Goal: Task Accomplishment & Management: Manage account settings

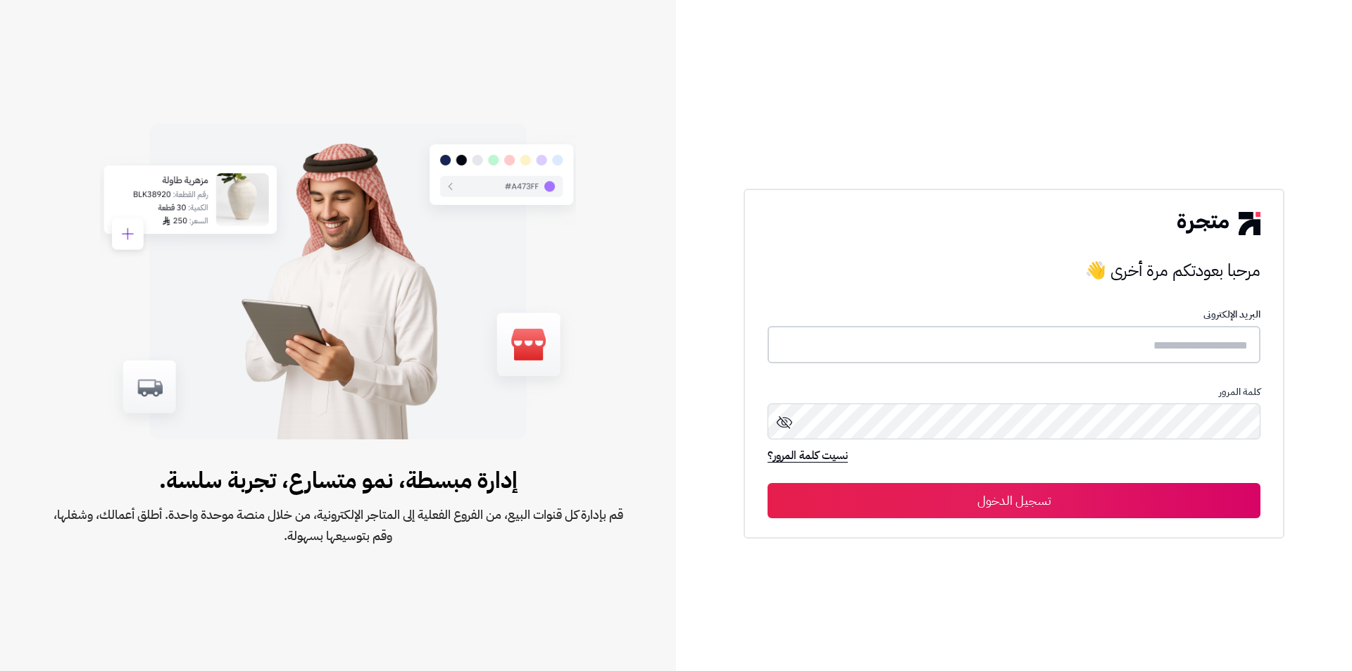
click at [1114, 351] on input "text" at bounding box center [1014, 344] width 493 height 37
paste input "**********"
type input "**********"
click at [1024, 511] on button "تسجيل الدخول" at bounding box center [1014, 500] width 493 height 35
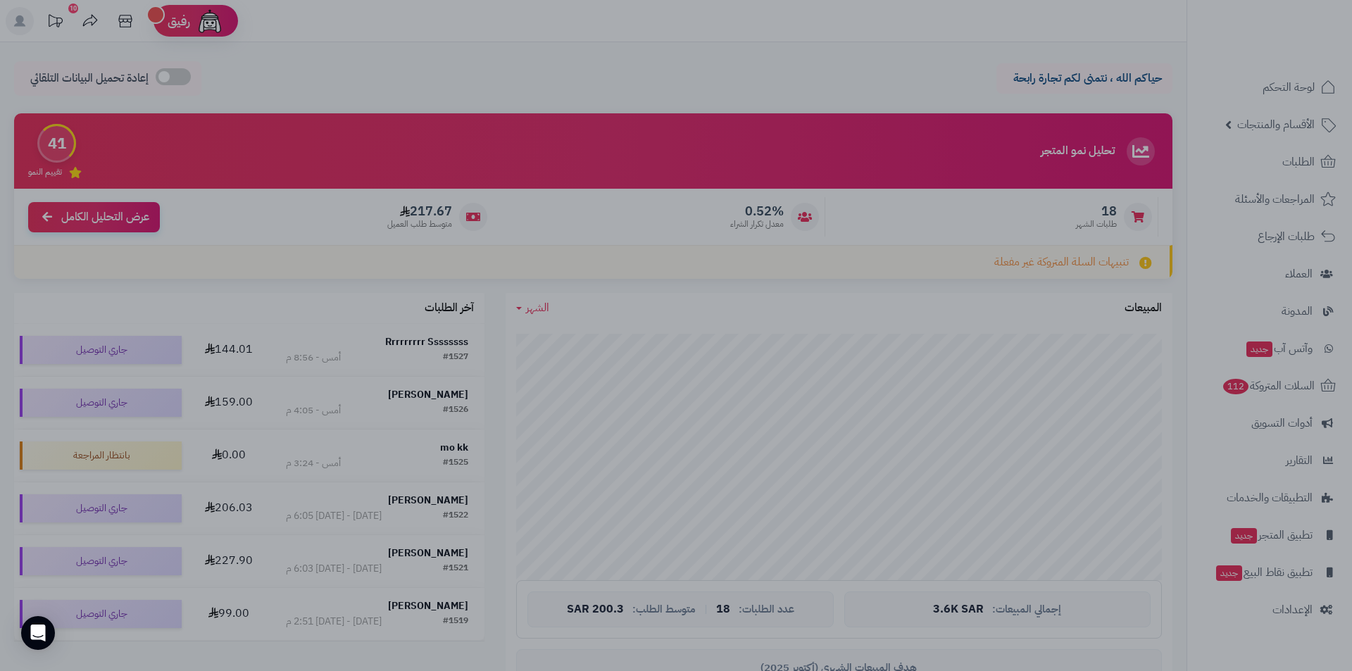
click at [1147, 215] on div at bounding box center [676, 335] width 1352 height 671
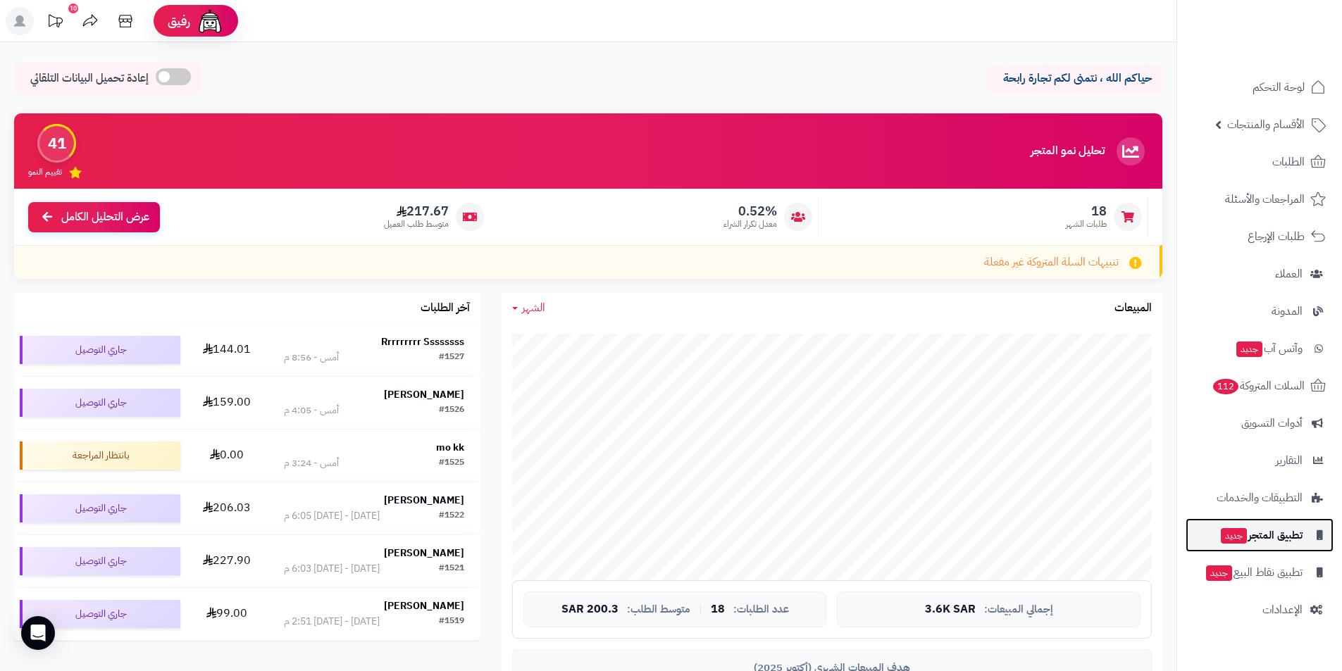
click at [1286, 536] on span "تطبيق المتجر جديد" at bounding box center [1260, 535] width 83 height 20
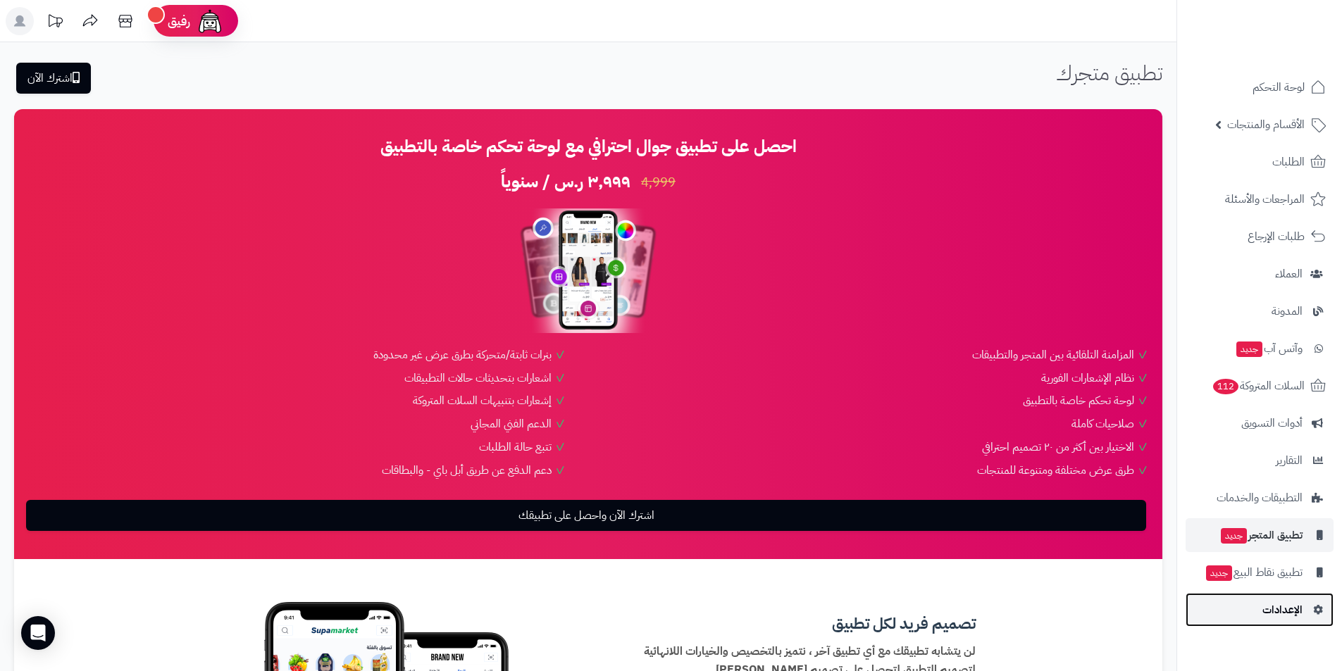
click at [1265, 607] on span "الإعدادات" at bounding box center [1282, 610] width 40 height 20
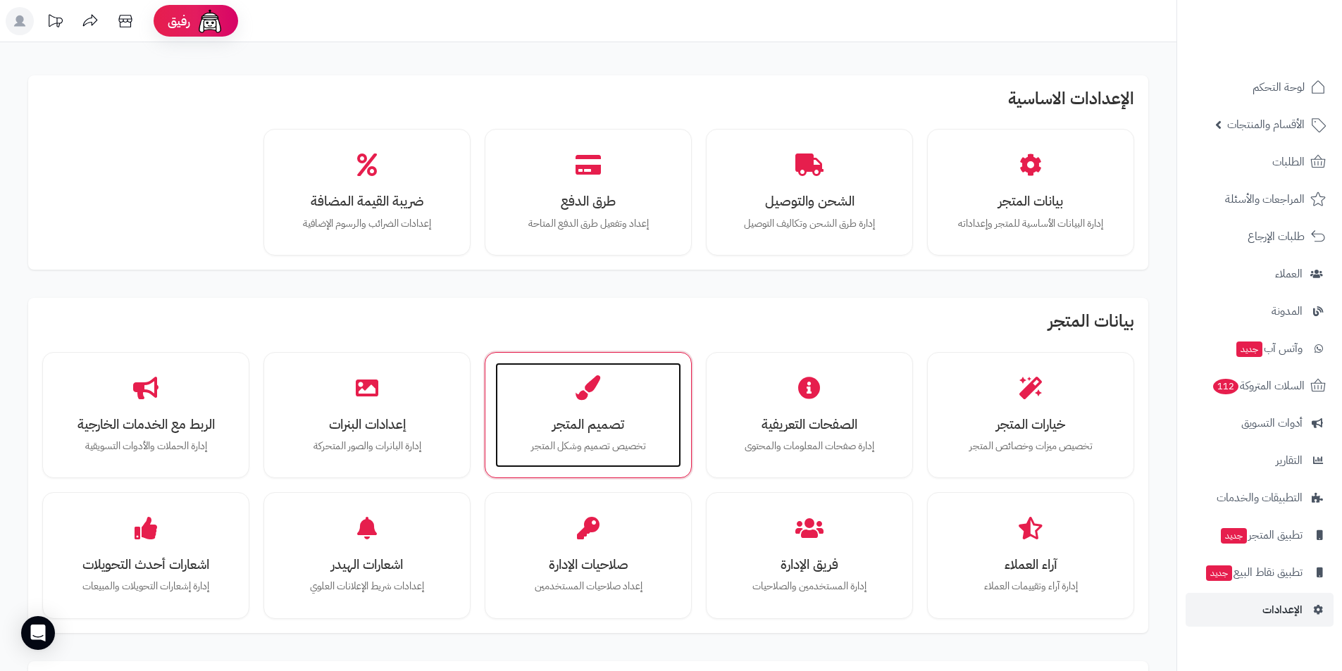
click at [638, 378] on div "تصميم المتجر تخصيص تصميم وشكل المتجر" at bounding box center [588, 416] width 186 height 106
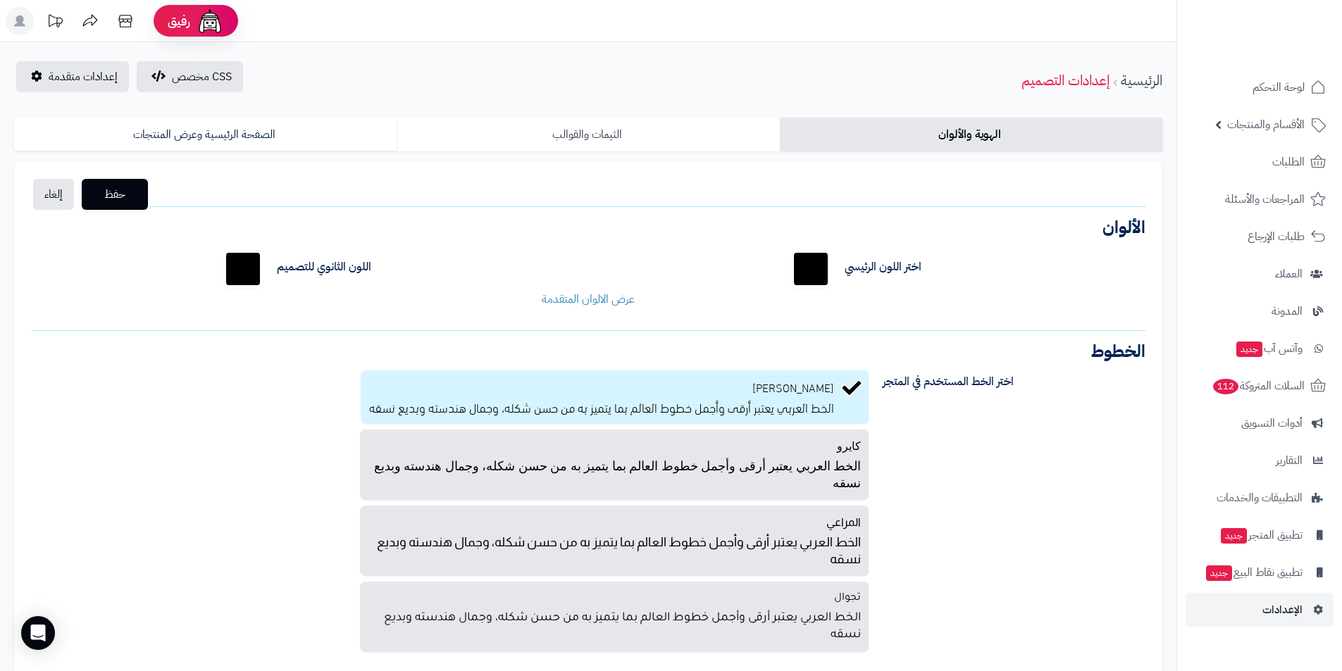
click at [660, 141] on link "الثيمات والقوالب" at bounding box center [588, 135] width 382 height 34
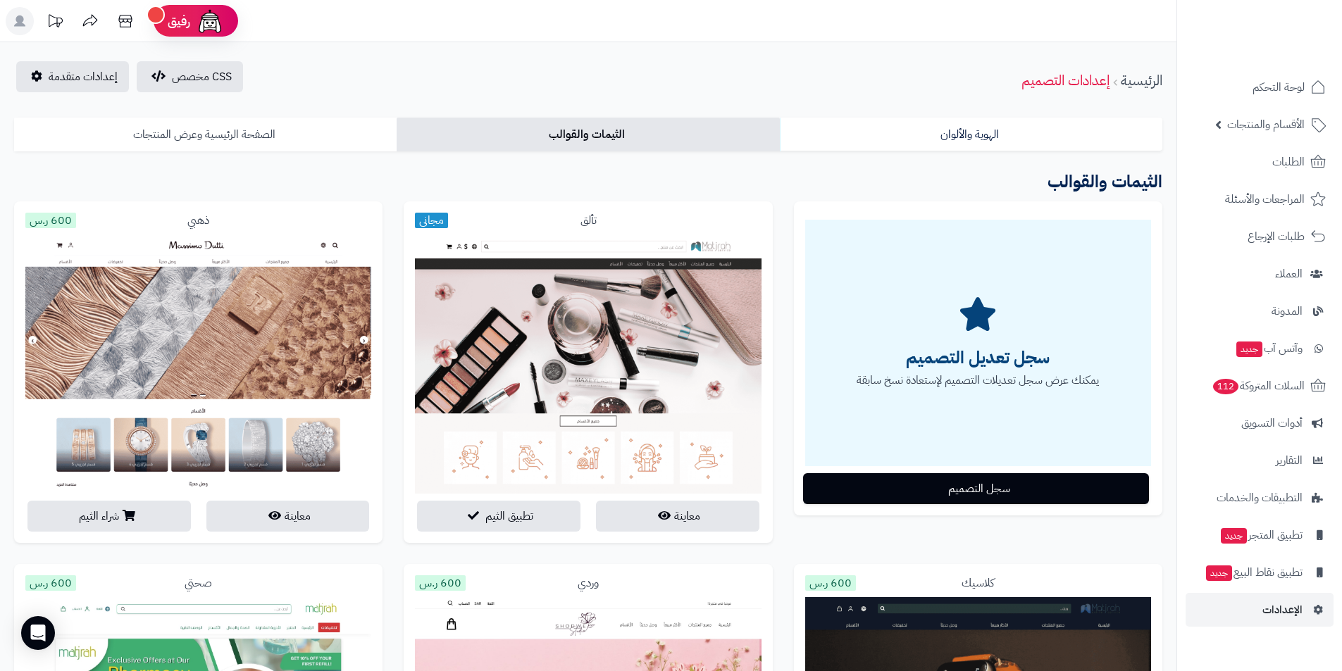
click at [291, 130] on link "الصفحة الرئيسية وعرض المنتجات" at bounding box center [205, 135] width 382 height 34
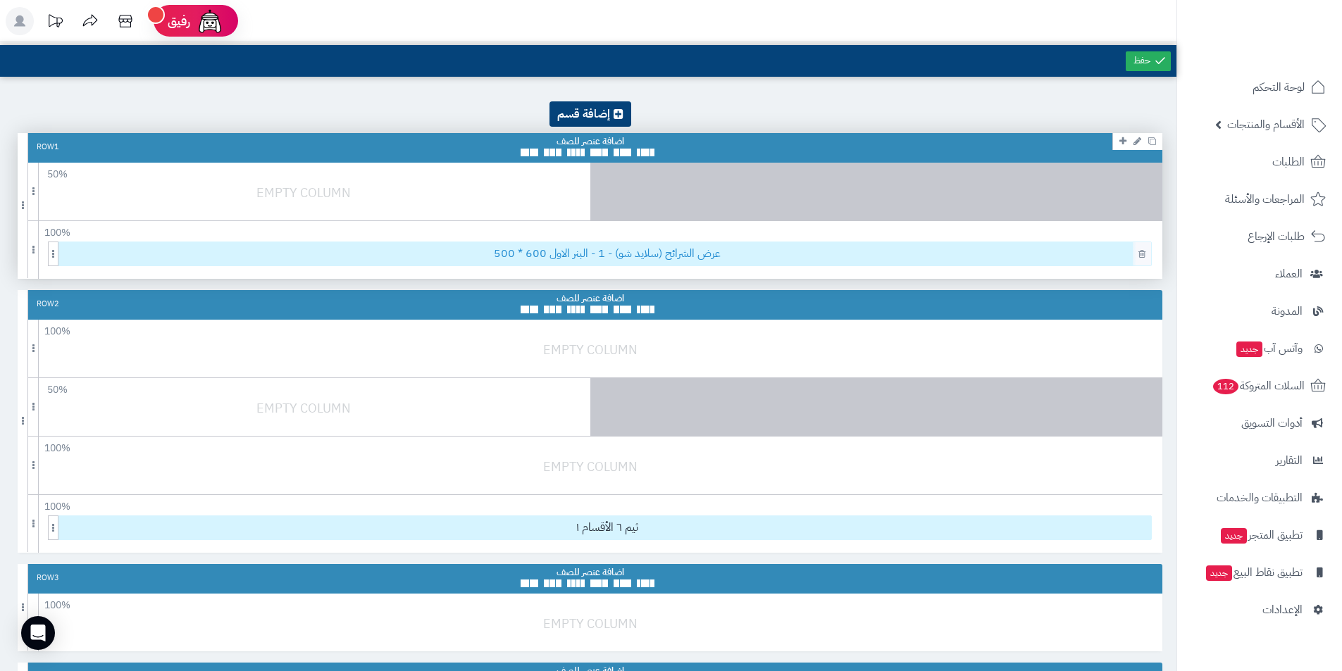
click at [536, 251] on span "عرض الشرائح (سلايد شو) - 1 - البنر الاول 600 * 500" at bounding box center [607, 253] width 1088 height 23
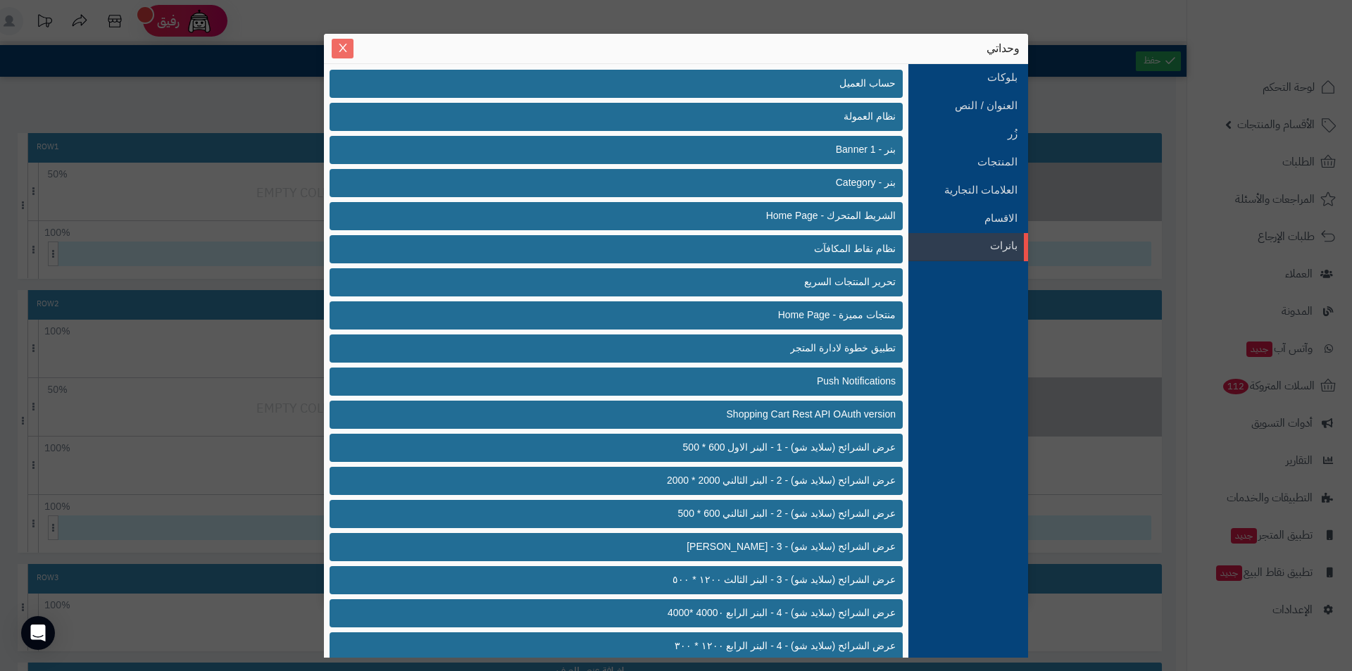
click at [347, 49] on icon "Close" at bounding box center [342, 47] width 11 height 11
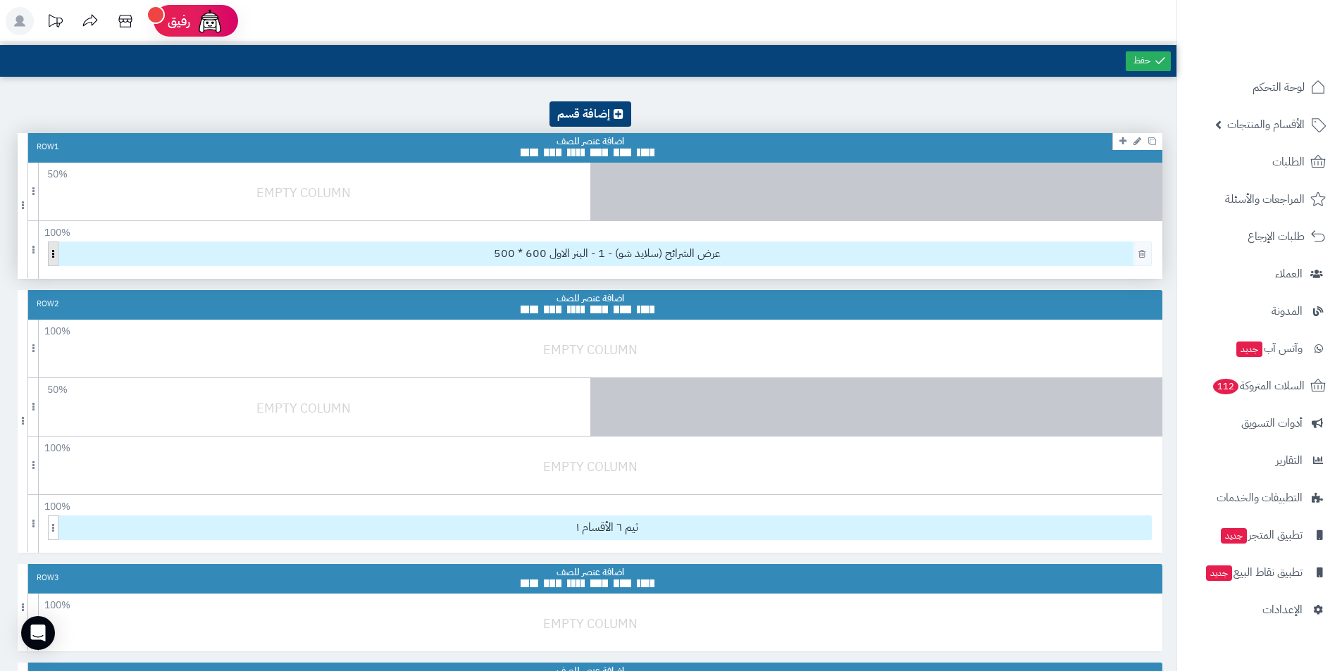
click at [54, 248] on span at bounding box center [53, 254] width 11 height 25
click at [83, 251] on span "عرض الشرائح (سلايد شو) - 1 - البنر الاول 600 * 500" at bounding box center [607, 253] width 1088 height 23
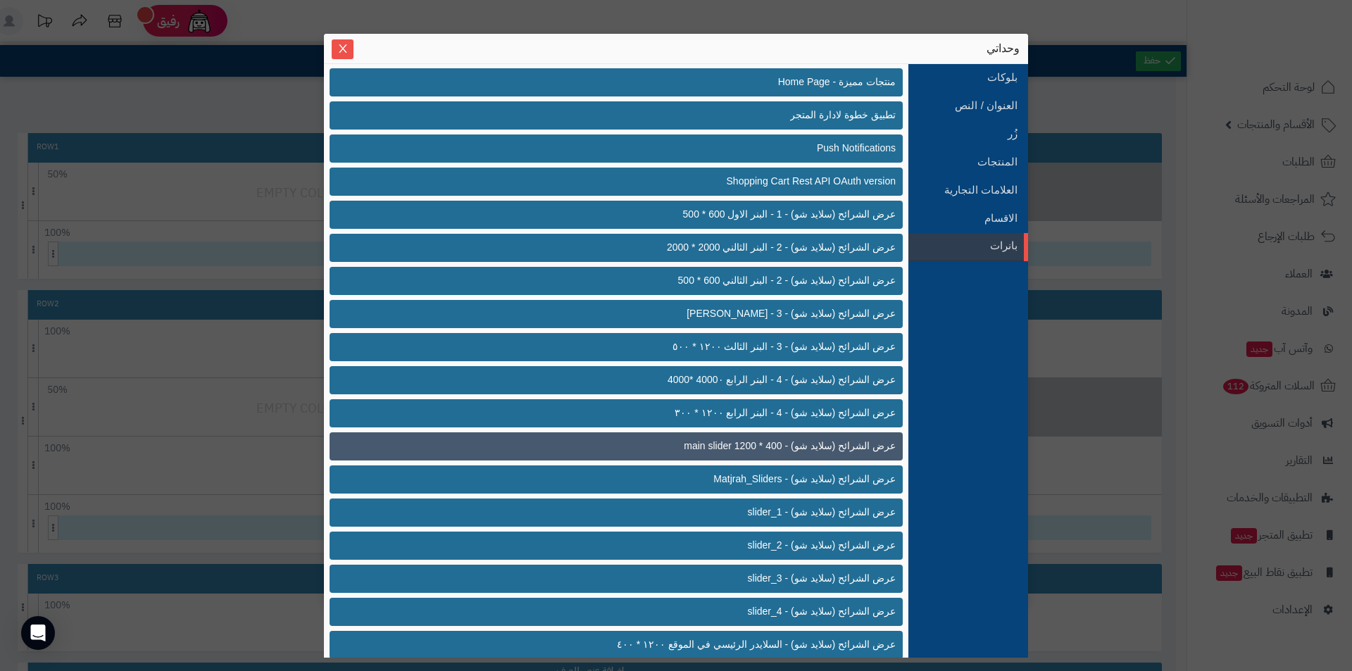
scroll to position [411, 0]
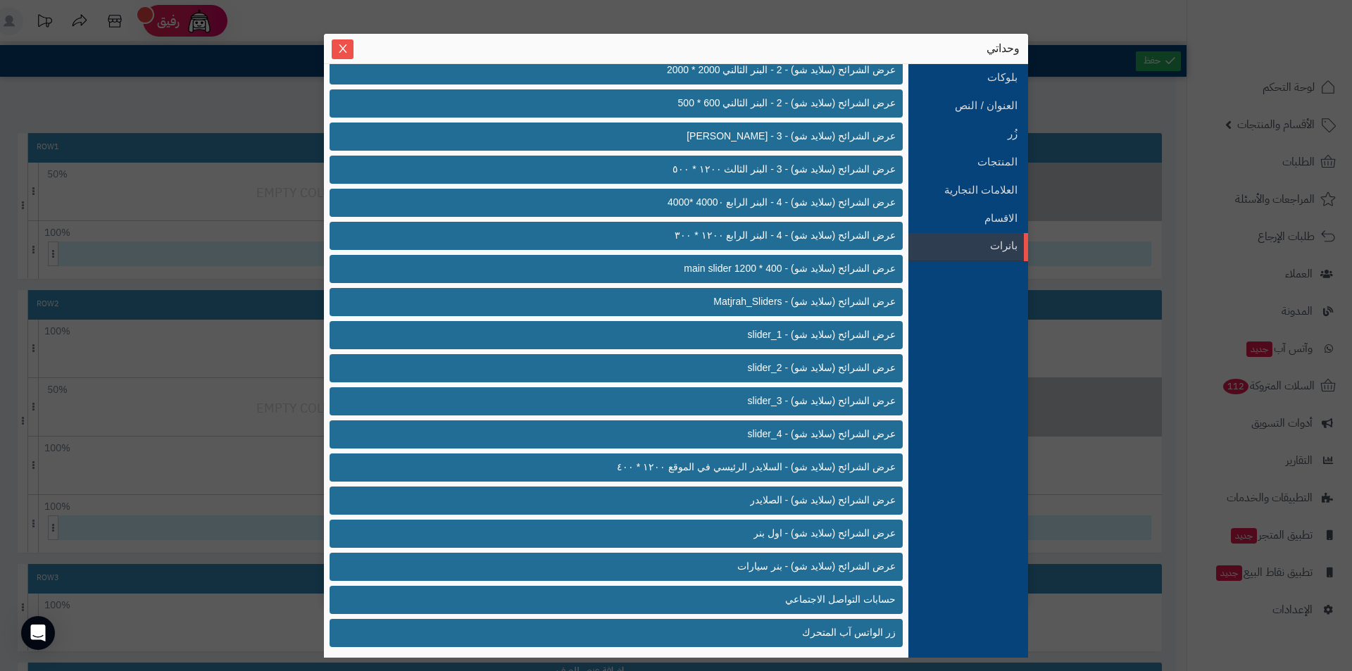
click at [1149, 309] on div "sentinelStart وحداتي بلوكات العنوان / النص زُر المنتجات العلامات التجارية الاقس…" at bounding box center [676, 335] width 1352 height 671
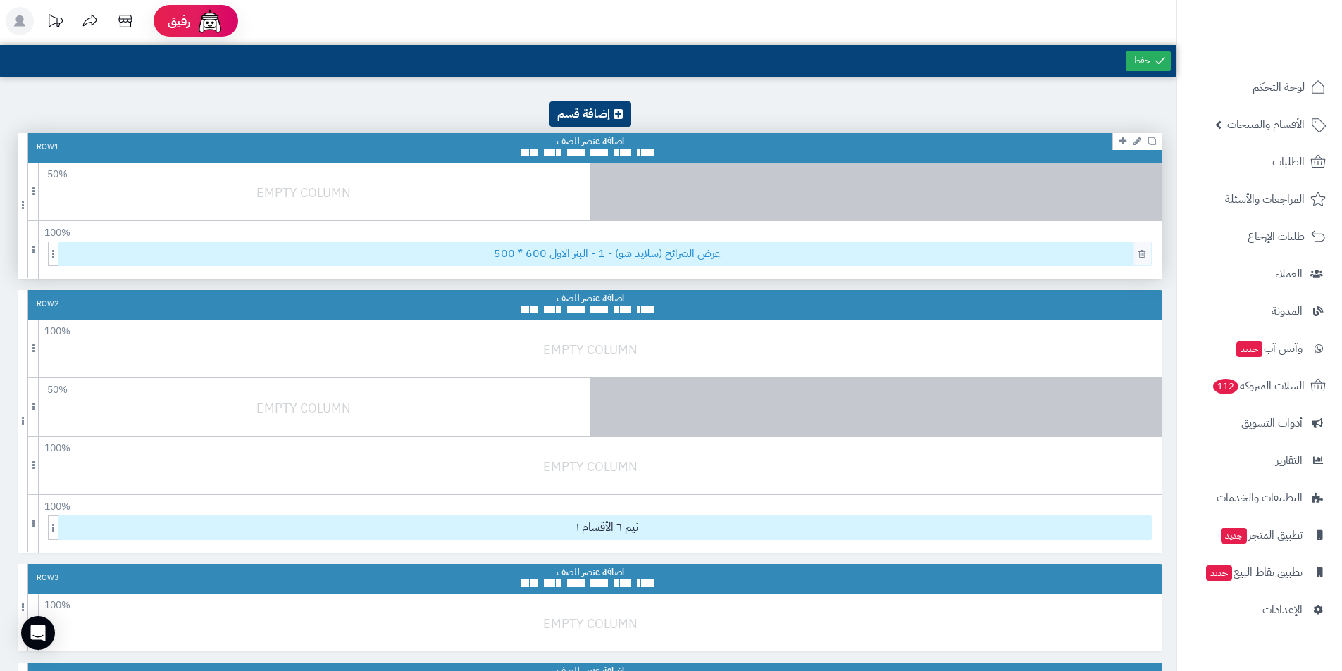
click at [595, 258] on span "عرض الشرائح (سلايد شو) - 1 - البنر الاول 600 * 500" at bounding box center [607, 253] width 1088 height 23
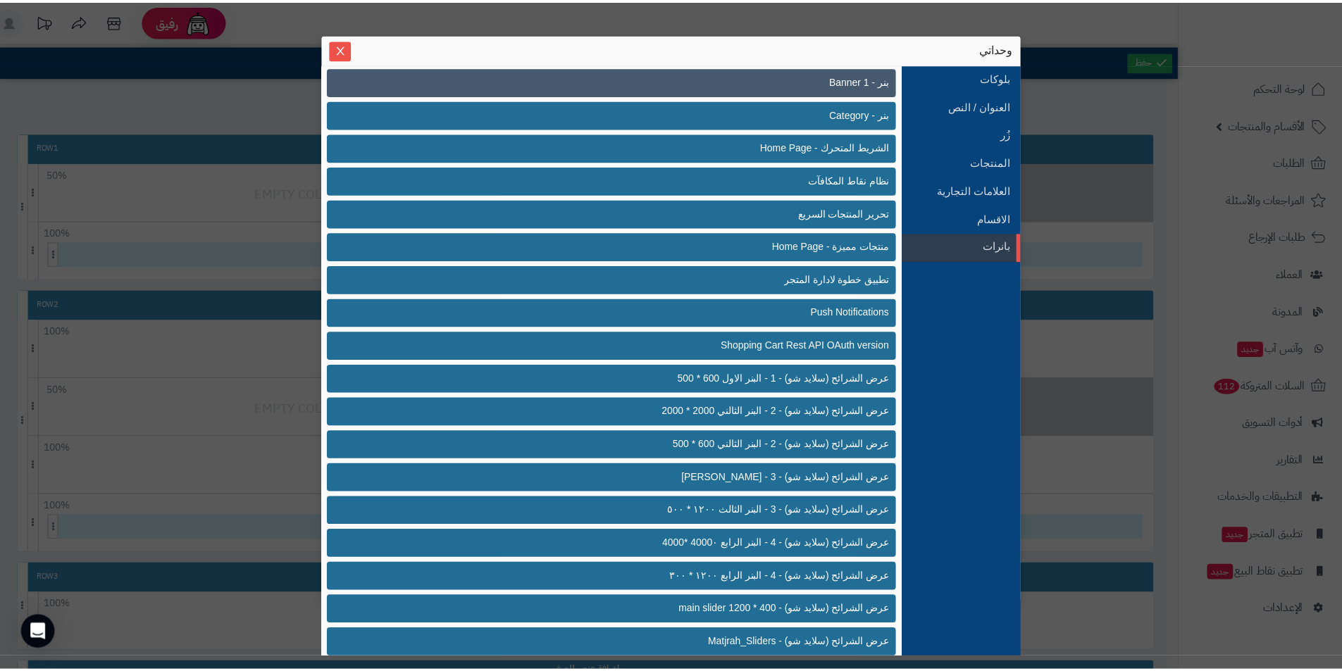
scroll to position [0, 0]
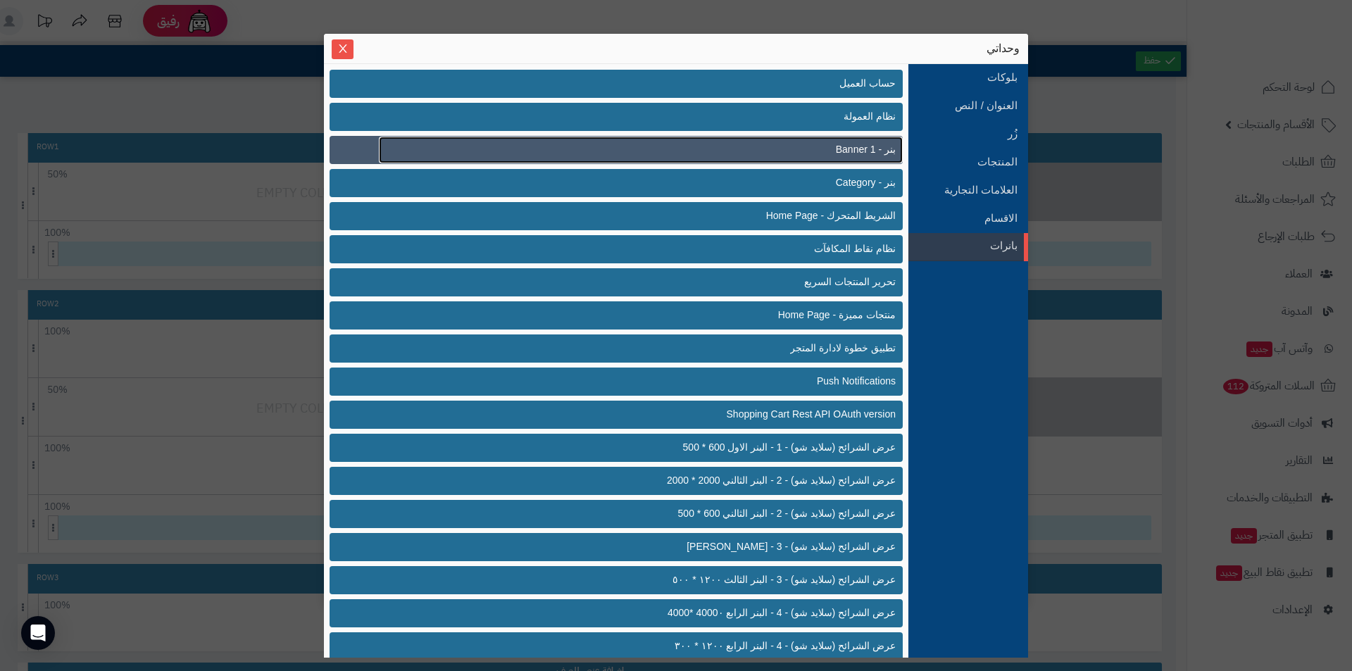
click at [778, 143] on link "بنر - Banner 1" at bounding box center [641, 150] width 524 height 27
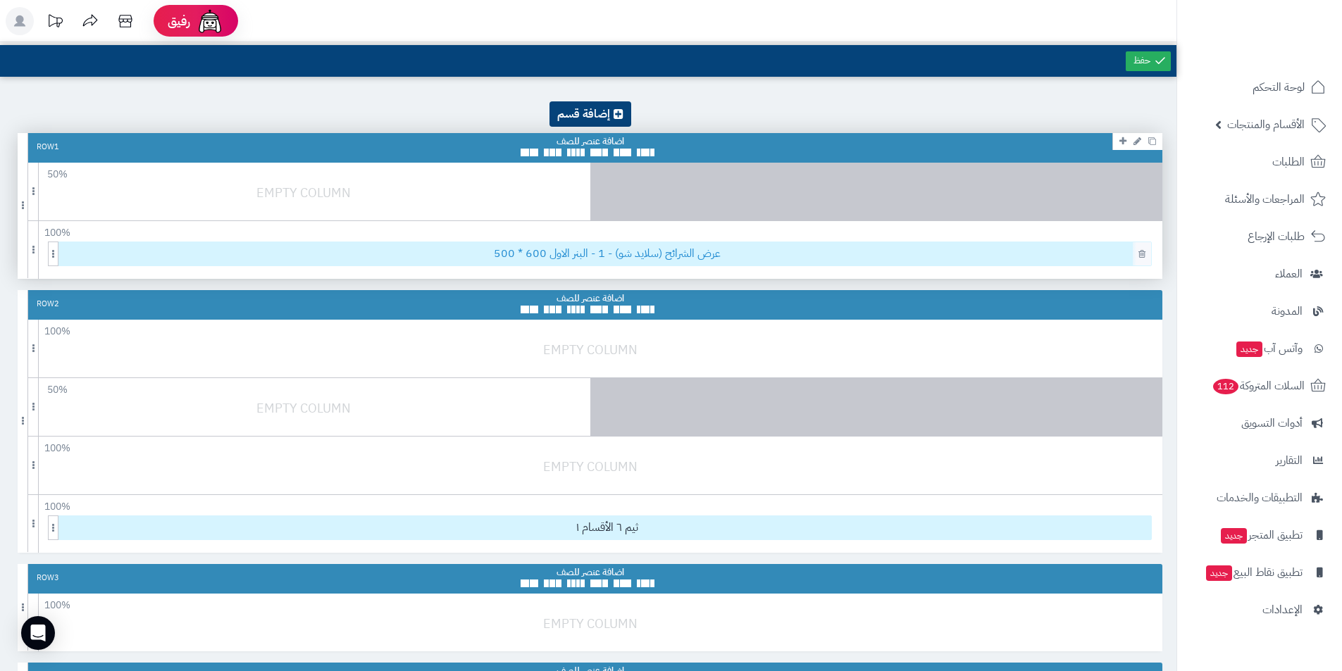
click at [601, 256] on span "عرض الشرائح (سلايد شو) - 1 - البنر الاول 600 * 500" at bounding box center [607, 253] width 1088 height 23
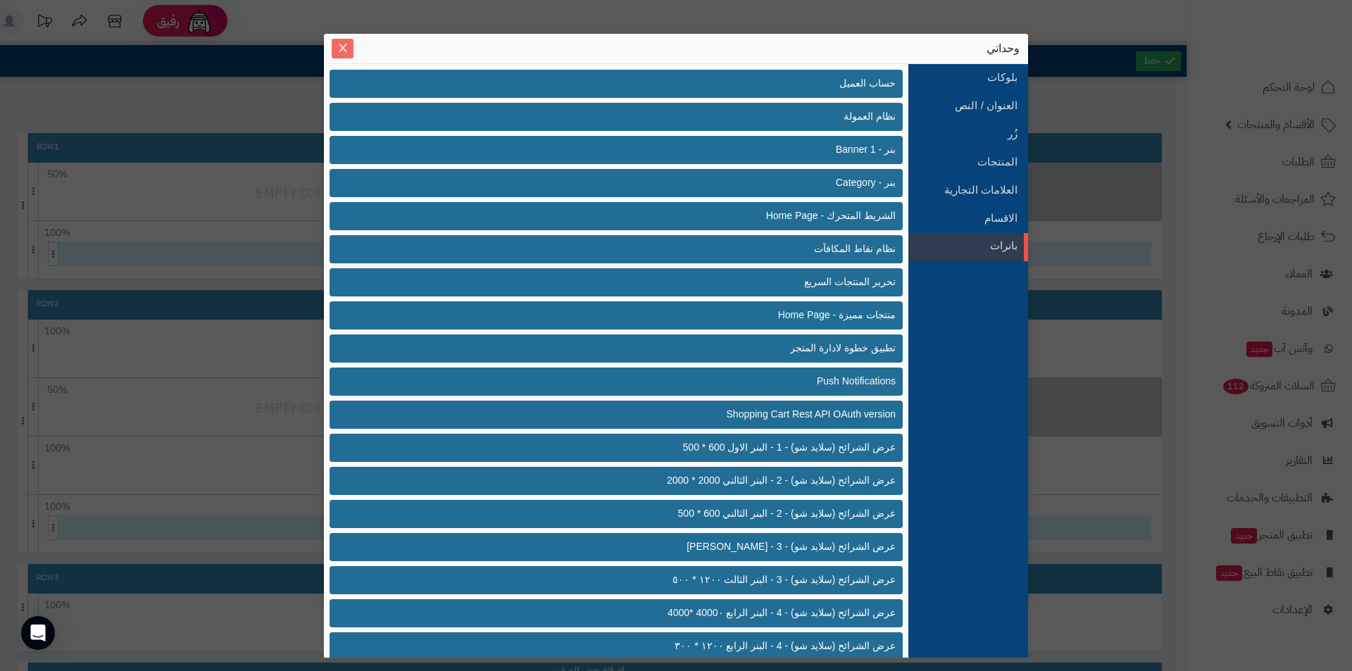
click at [342, 39] on button "Close" at bounding box center [343, 49] width 22 height 20
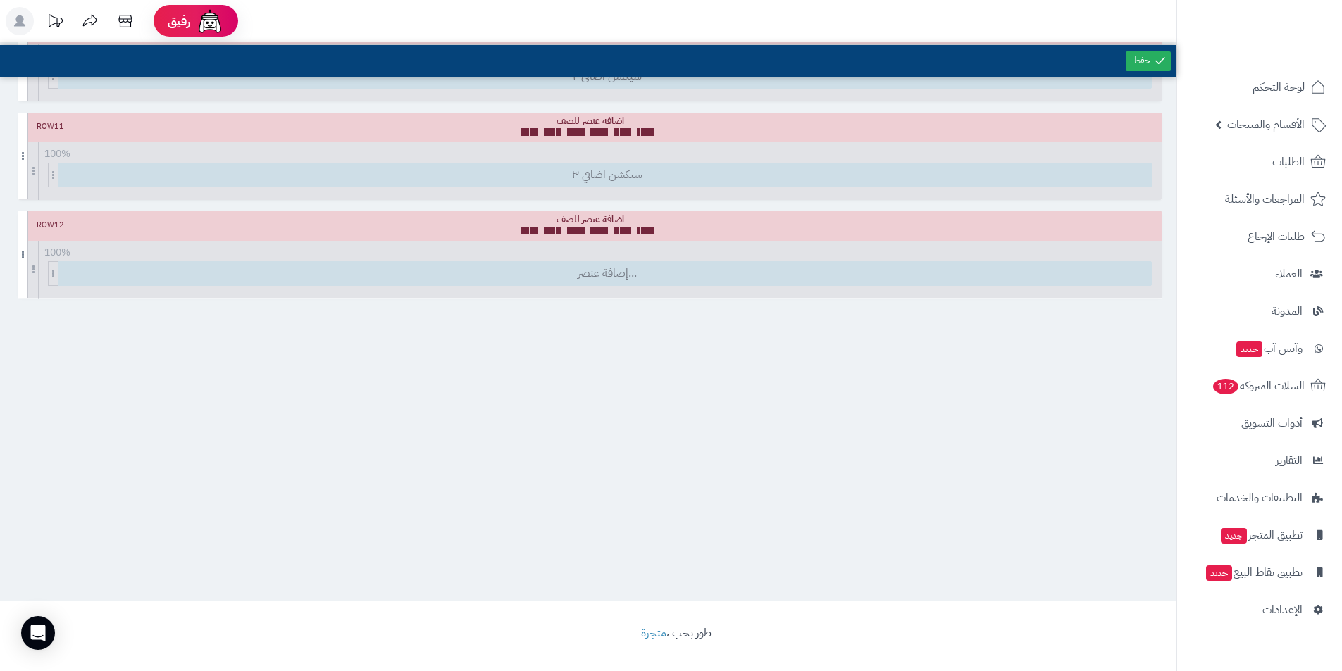
scroll to position [947, 0]
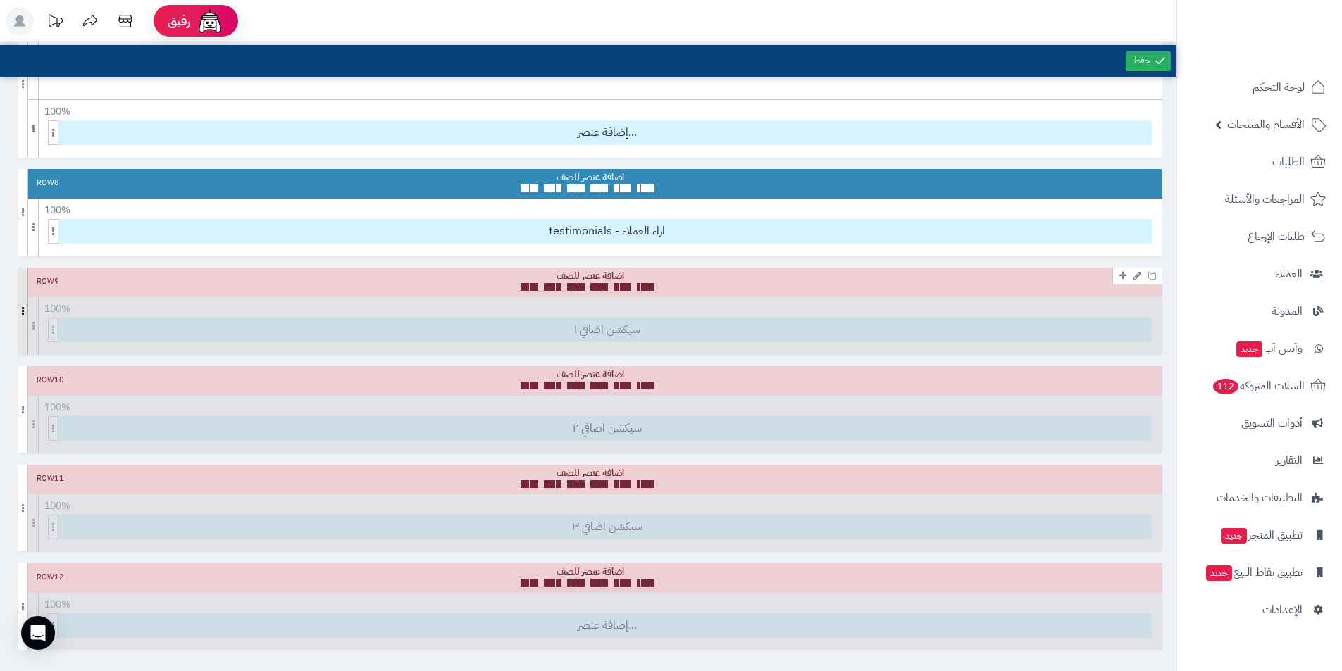
drag, startPoint x: 630, startPoint y: 275, endPoint x: 20, endPoint y: 280, distance: 609.3
click at [20, 280] on span at bounding box center [23, 311] width 11 height 87
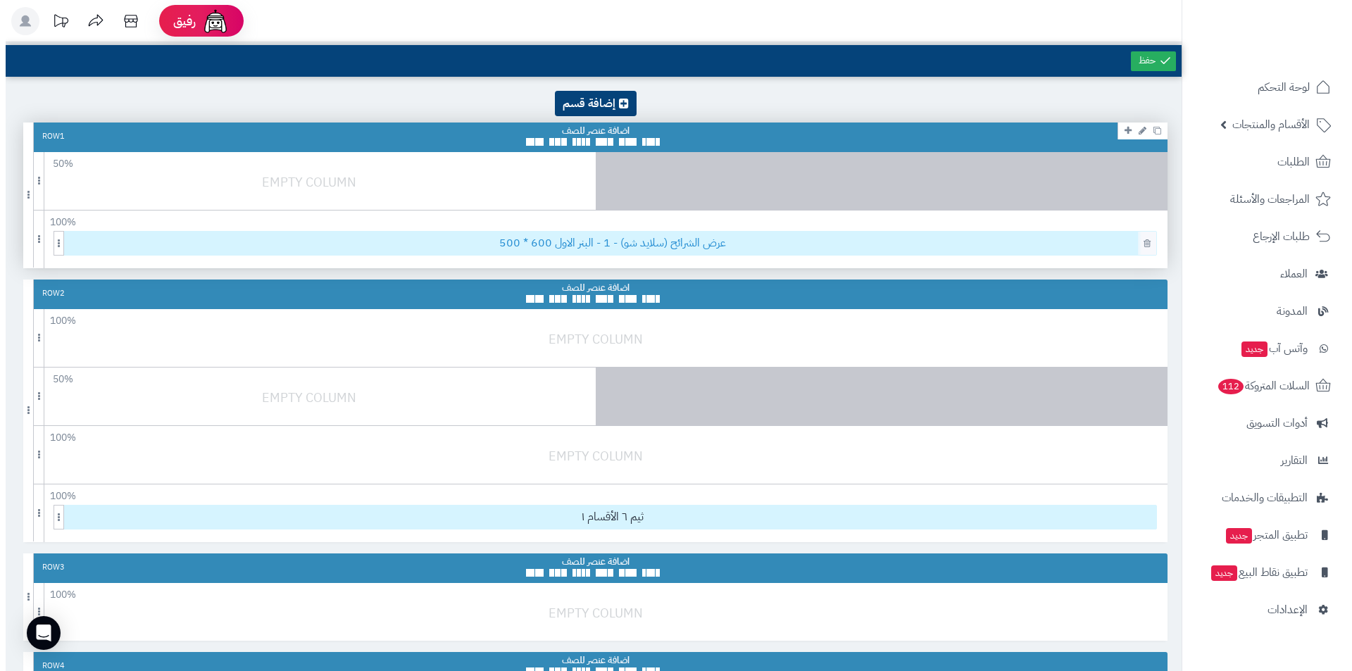
scroll to position [0, 0]
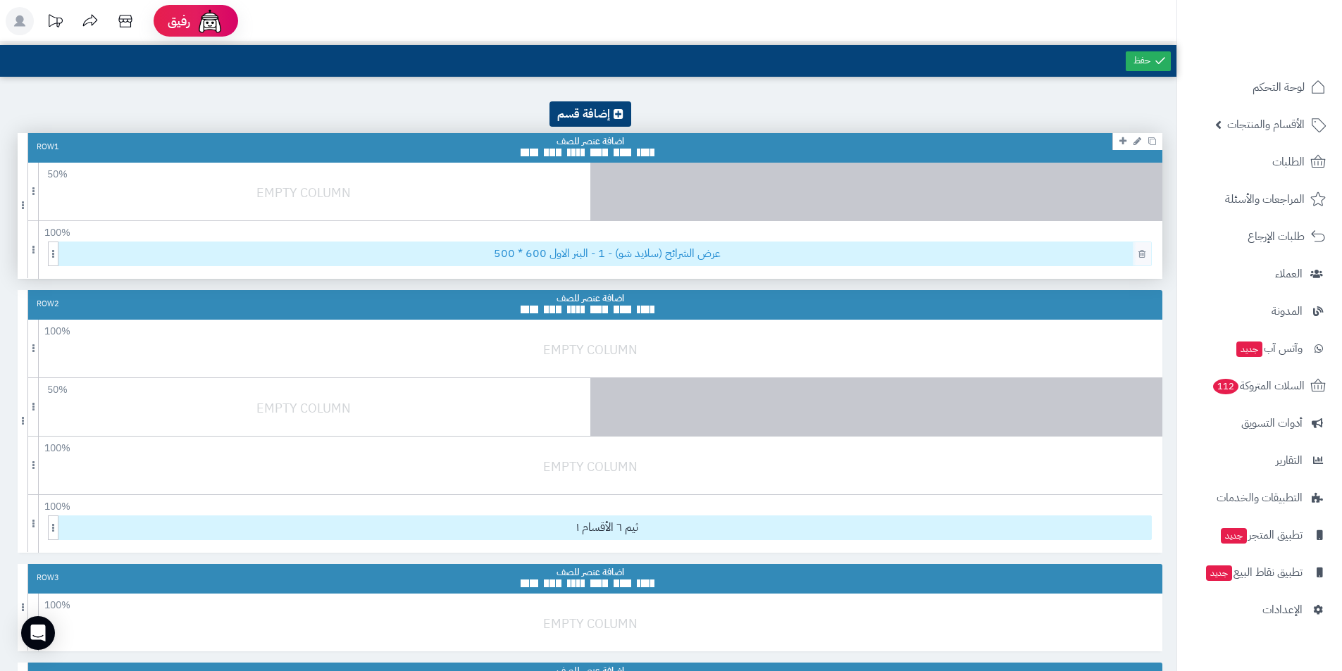
click at [627, 259] on span "عرض الشرائح (سلايد شو) - 1 - البنر الاول 600 * 500" at bounding box center [607, 253] width 1088 height 23
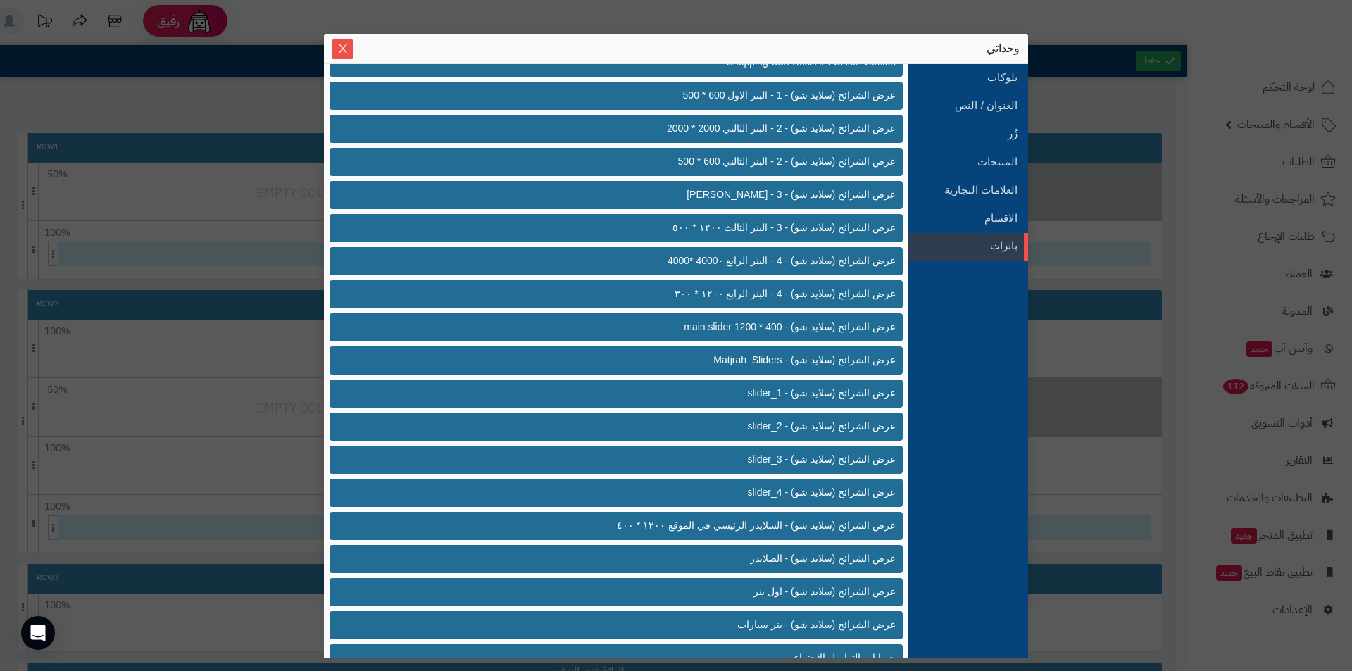
scroll to position [411, 0]
